Goal: Learn about a topic

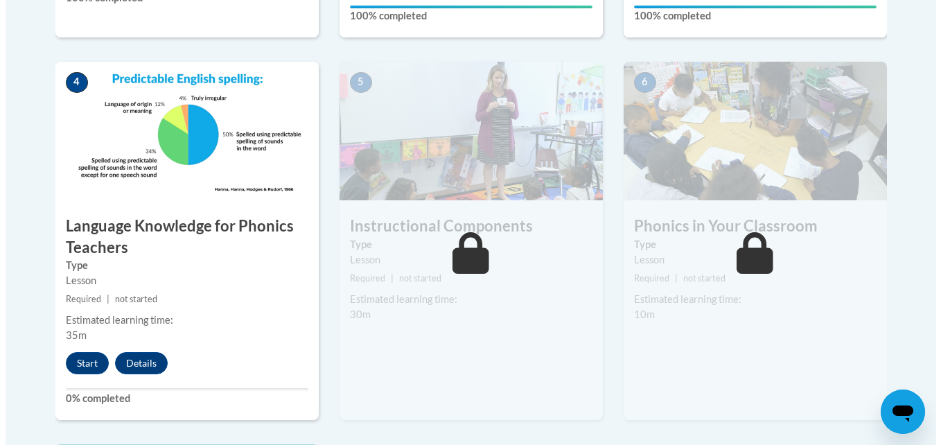
scroll to position [767, 0]
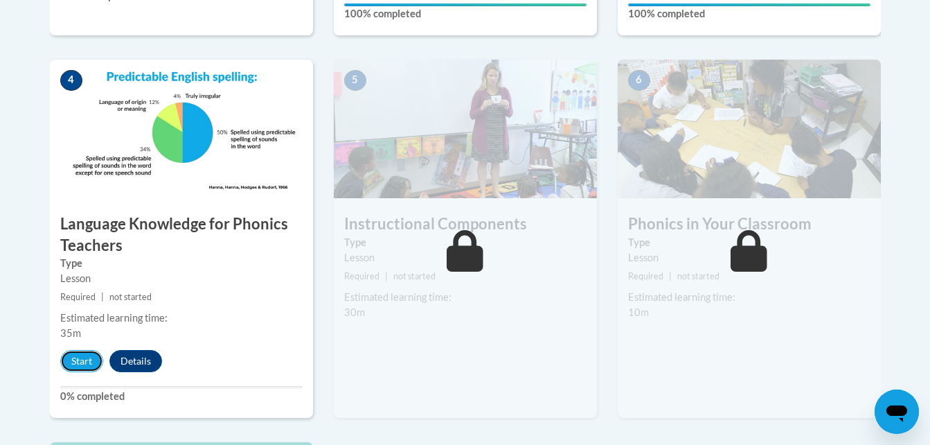
click at [78, 357] on button "Start" at bounding box center [81, 361] width 43 height 22
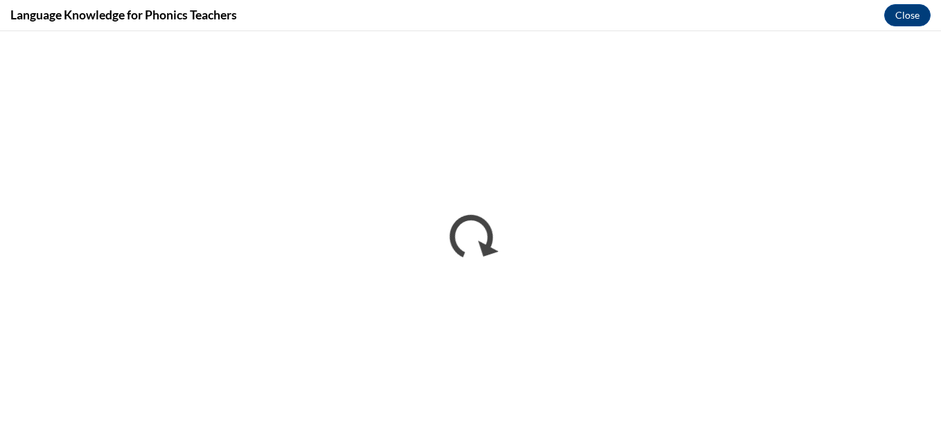
scroll to position [0, 0]
